Goal: Task Accomplishment & Management: Manage account settings

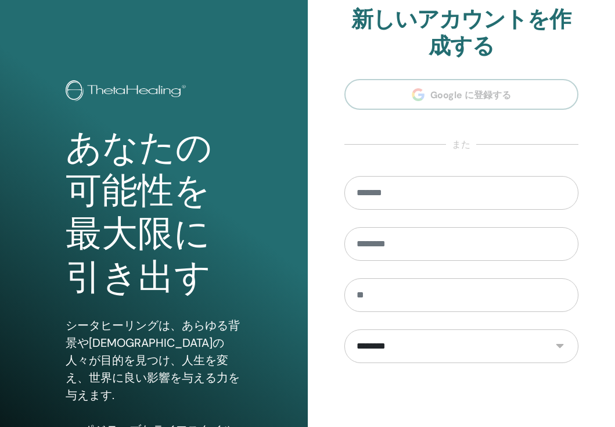
scroll to position [131, 0]
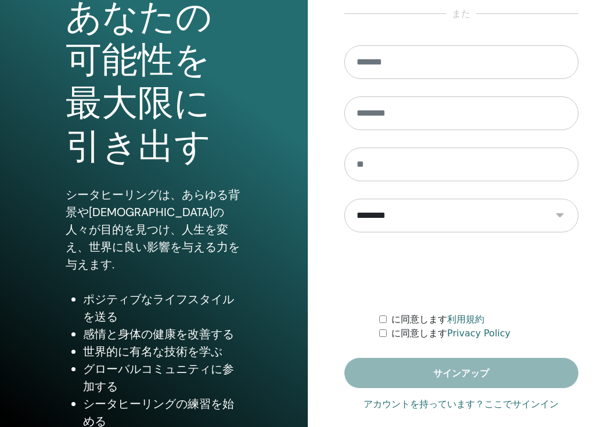
click at [458, 404] on link "アカウントを持っています？ここでサインイン" at bounding box center [460, 404] width 195 height 14
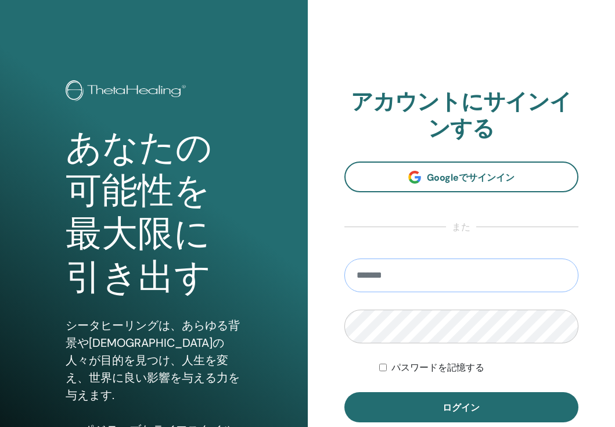
click at [439, 272] on input "email" at bounding box center [461, 275] width 234 height 34
type input "**********"
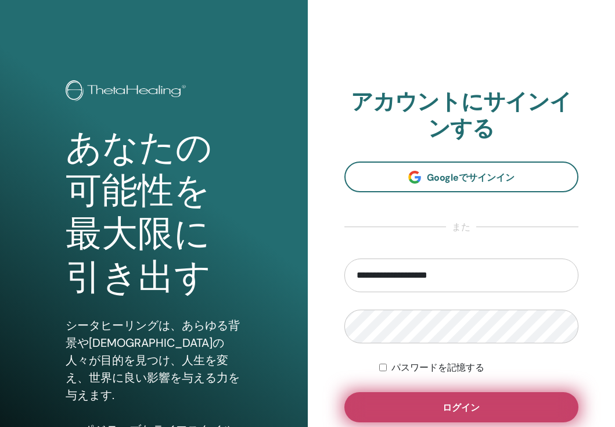
click at [436, 400] on button "ログイン" at bounding box center [461, 407] width 234 height 30
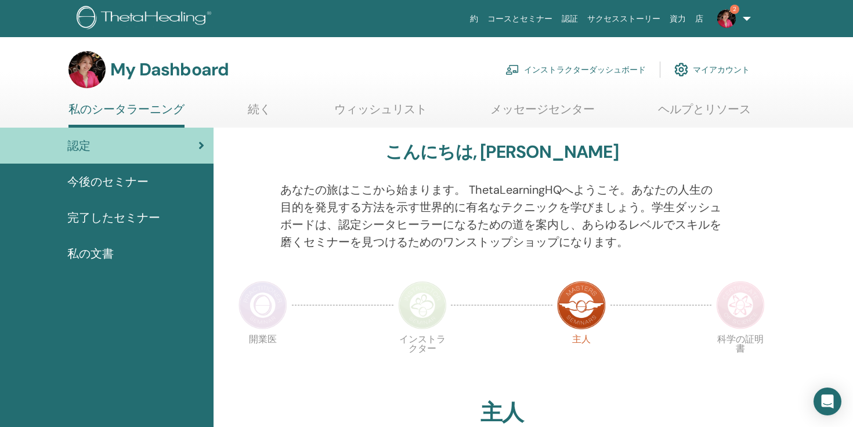
click at [561, 74] on link "インストラクターダッシュボード" at bounding box center [575, 70] width 140 height 26
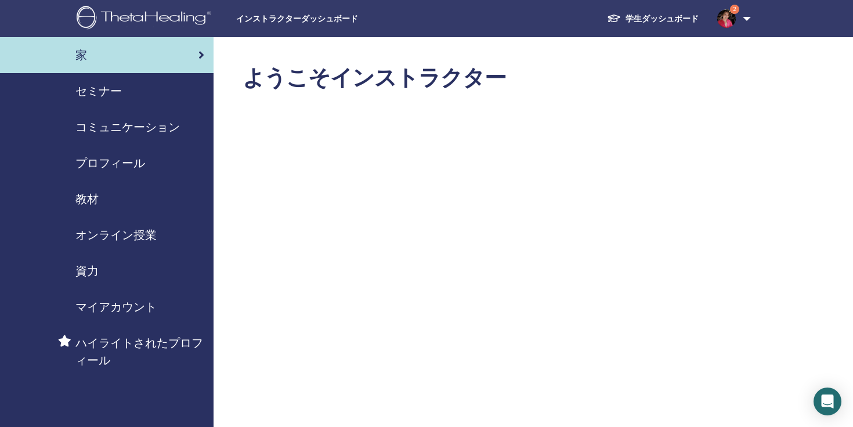
click at [731, 17] on img at bounding box center [726, 18] width 19 height 19
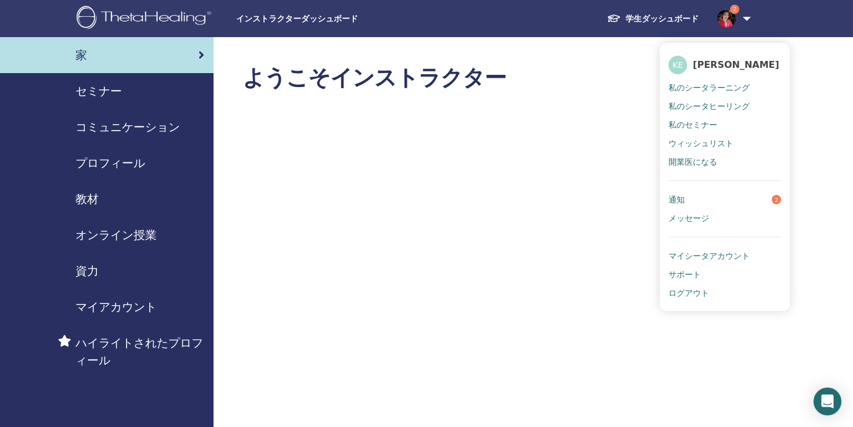
click at [721, 201] on link "通知 2" at bounding box center [725, 199] width 113 height 19
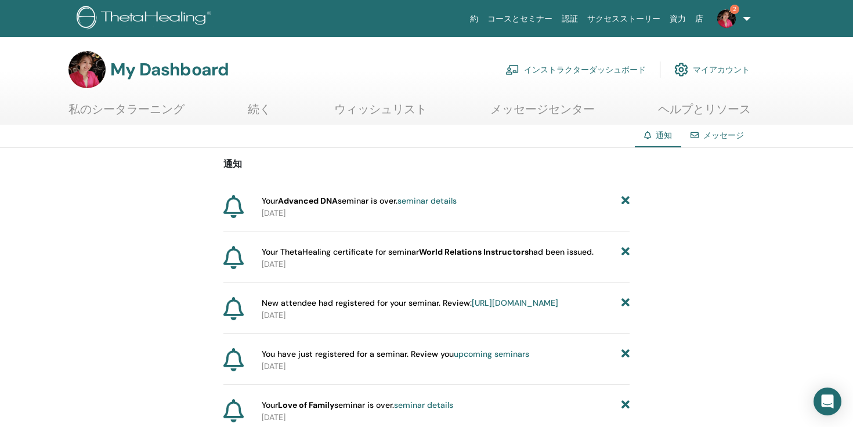
click at [727, 12] on img at bounding box center [726, 18] width 19 height 19
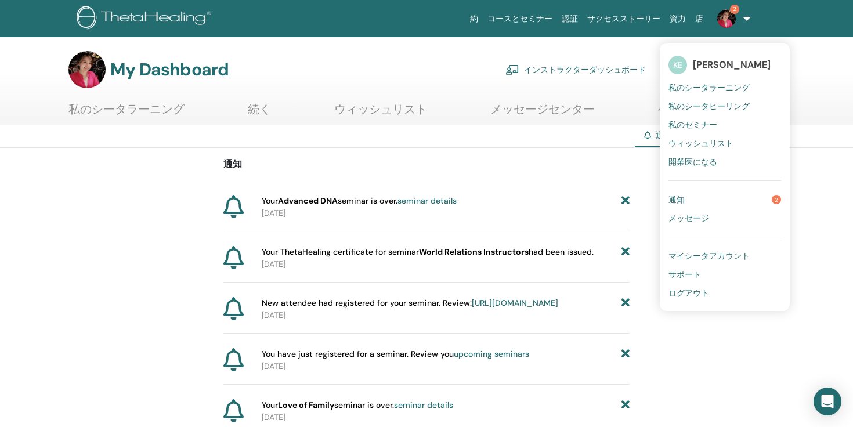
click at [279, 111] on ul "私のシータラーニング 続く ウィッシュリスト メッセージセンター ヘルプとリソース" at bounding box center [409, 113] width 682 height 23
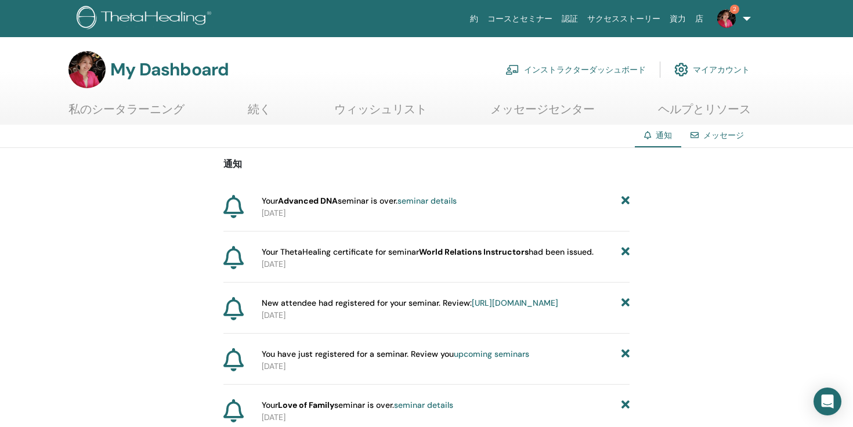
click at [166, 111] on link "私のシータラーニング" at bounding box center [126, 113] width 116 height 23
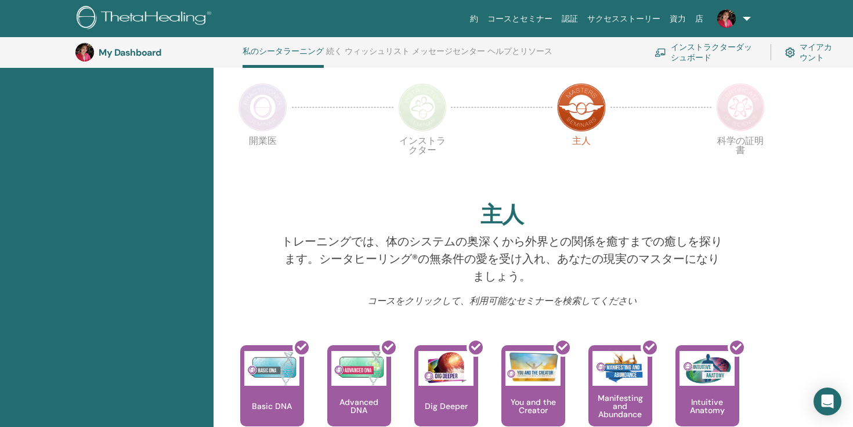
scroll to position [229, 0]
click at [734, 116] on img at bounding box center [740, 106] width 49 height 49
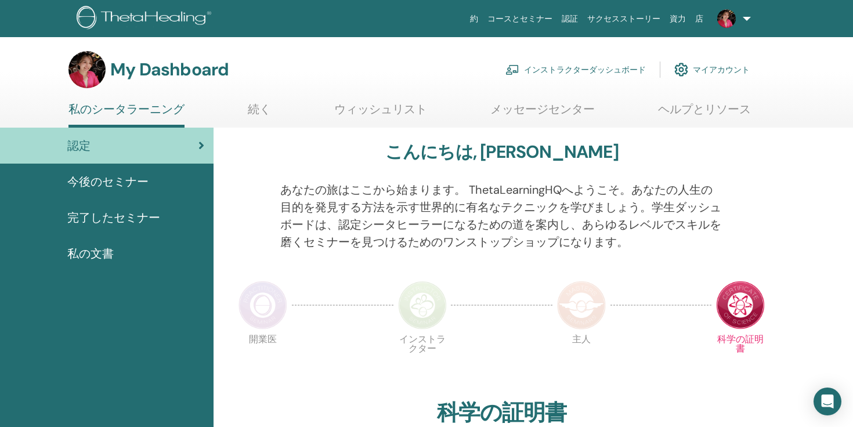
click at [255, 114] on link "続く" at bounding box center [259, 113] width 23 height 23
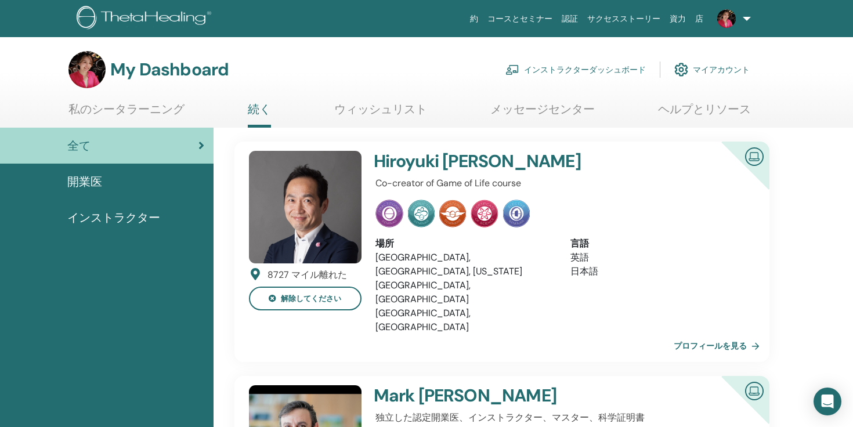
click at [114, 176] on div "開業医" at bounding box center [106, 181] width 195 height 17
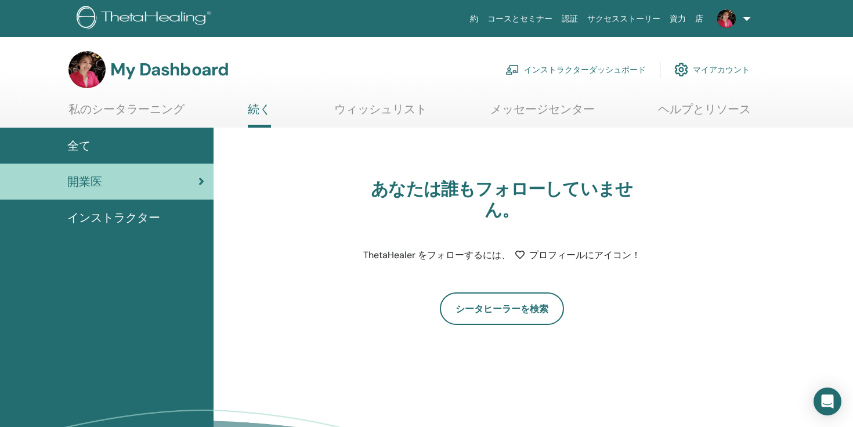
click at [120, 214] on span "インストラクター" at bounding box center [113, 217] width 93 height 17
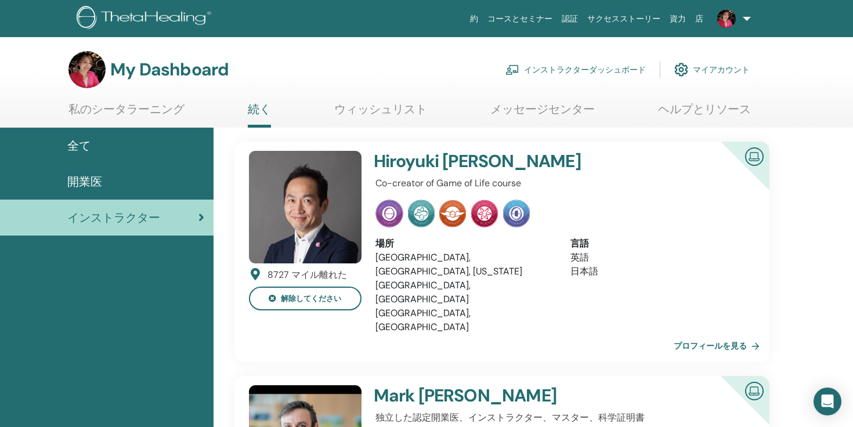
click at [569, 68] on link "インストラクターダッシュボード" at bounding box center [575, 70] width 140 height 26
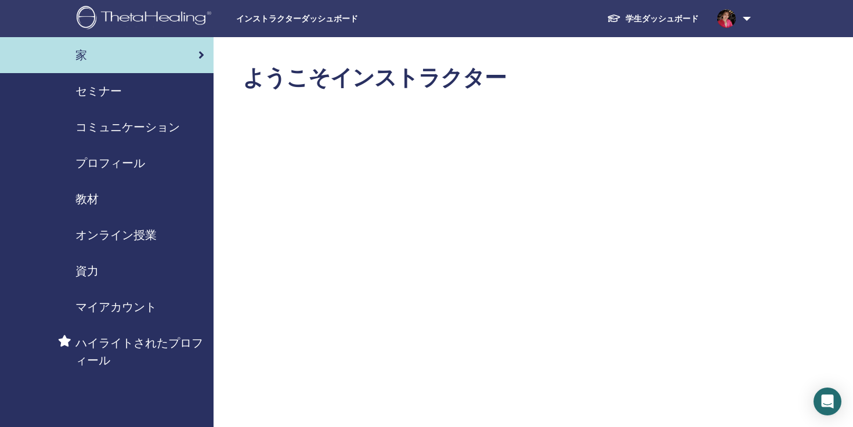
click at [129, 93] on div "セミナー" at bounding box center [106, 90] width 195 height 17
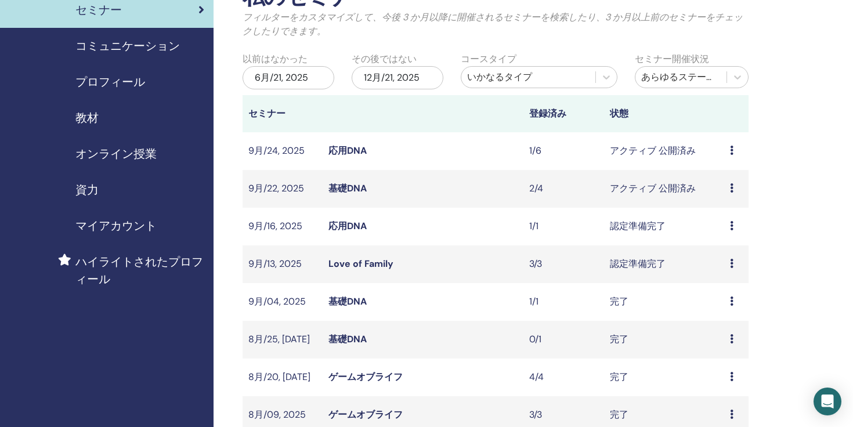
scroll to position [120, 0]
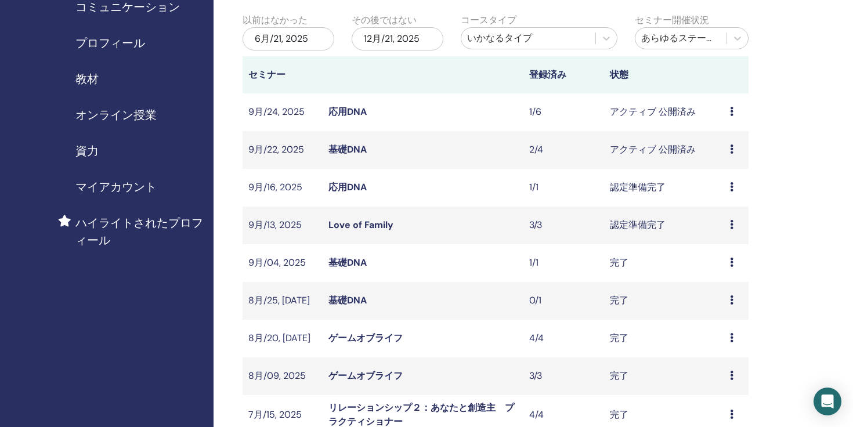
click at [730, 228] on icon at bounding box center [731, 224] width 3 height 9
click at [628, 223] on td "認定準備完了" at bounding box center [664, 226] width 121 height 38
click at [729, 226] on td "プレビュー 編集 出席者 キャンセル" at bounding box center [736, 226] width 24 height 38
click at [731, 225] on icon at bounding box center [731, 224] width 3 height 9
click at [722, 270] on link "出席者" at bounding box center [717, 269] width 28 height 12
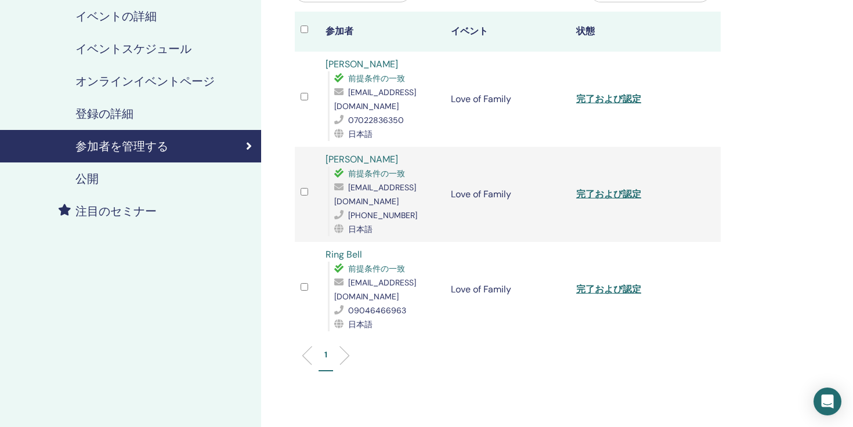
scroll to position [219, 0]
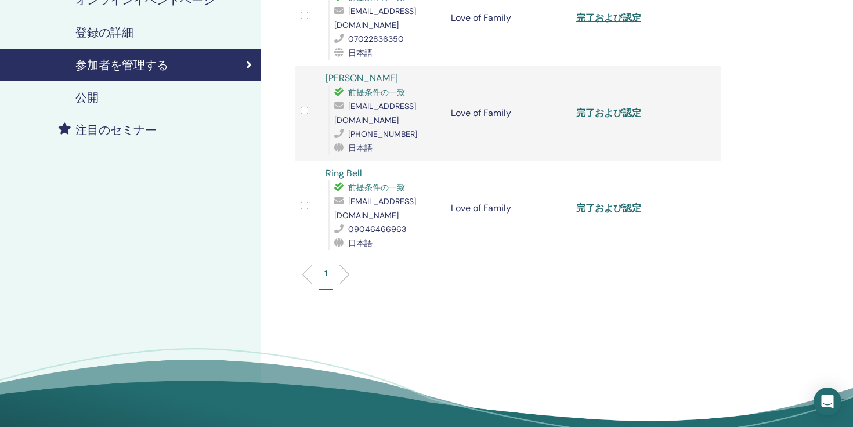
click at [596, 202] on link "完了および認定" at bounding box center [608, 208] width 65 height 12
click at [605, 107] on link "完了および認定" at bounding box center [608, 113] width 65 height 12
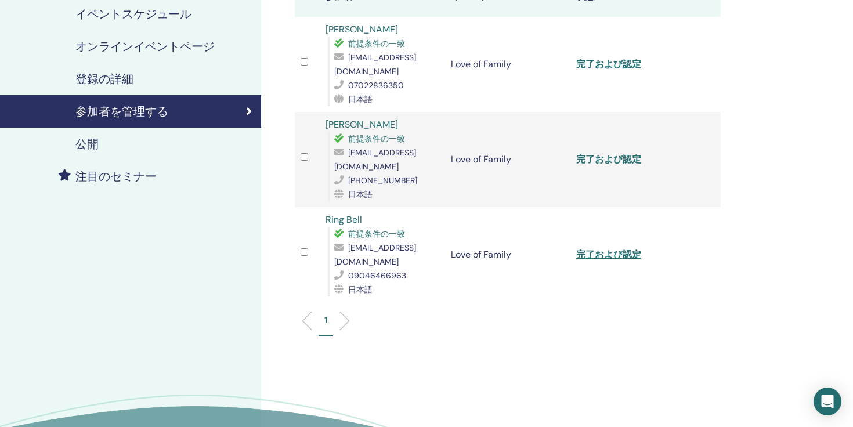
scroll to position [172, 0]
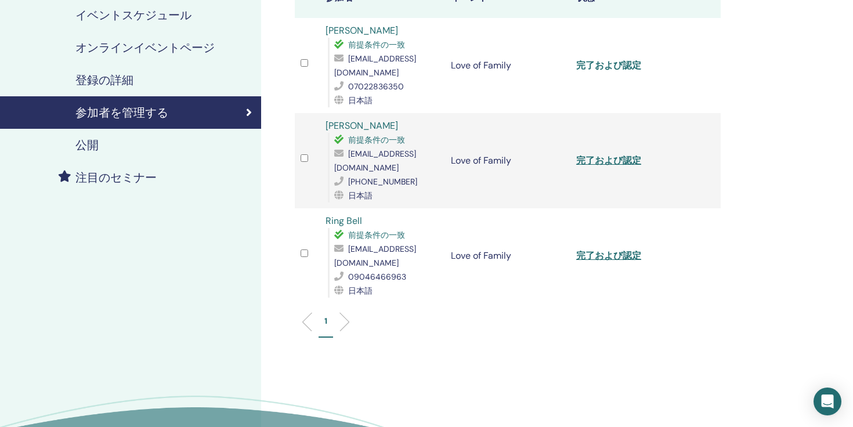
click at [609, 59] on link "完了および認定" at bounding box center [608, 65] width 65 height 12
